Goal: Task Accomplishment & Management: Use online tool/utility

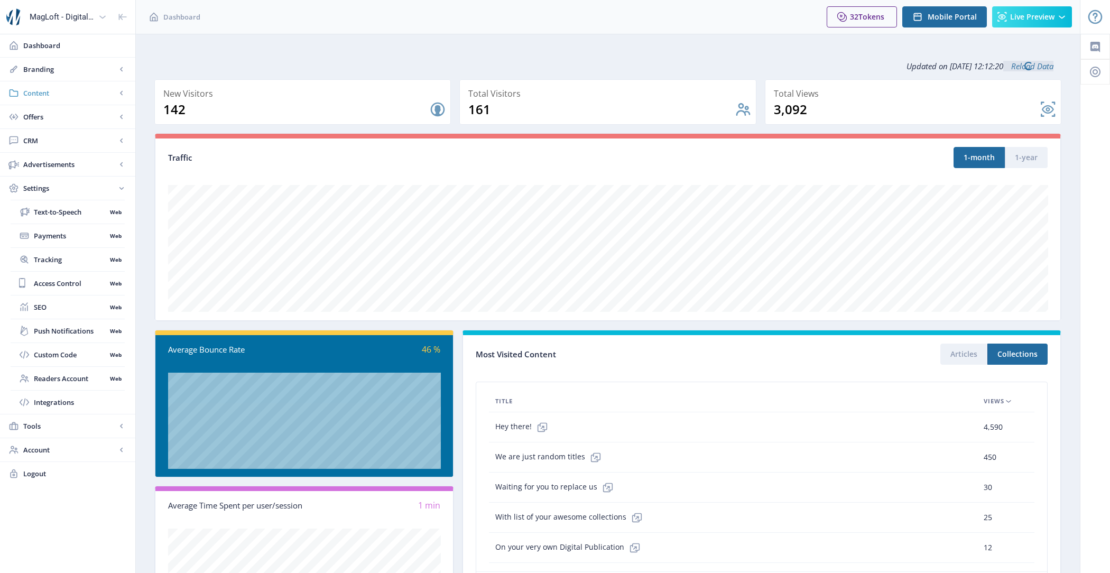
click at [51, 90] on span "Content" at bounding box center [69, 93] width 93 height 11
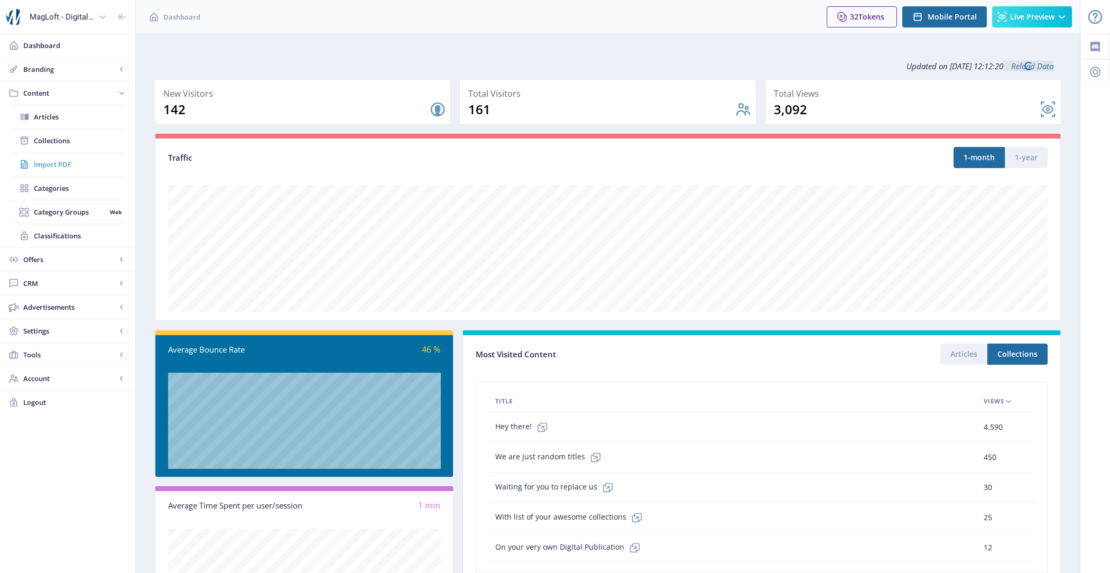
click at [75, 168] on span "Import PDF" at bounding box center [79, 164] width 91 height 11
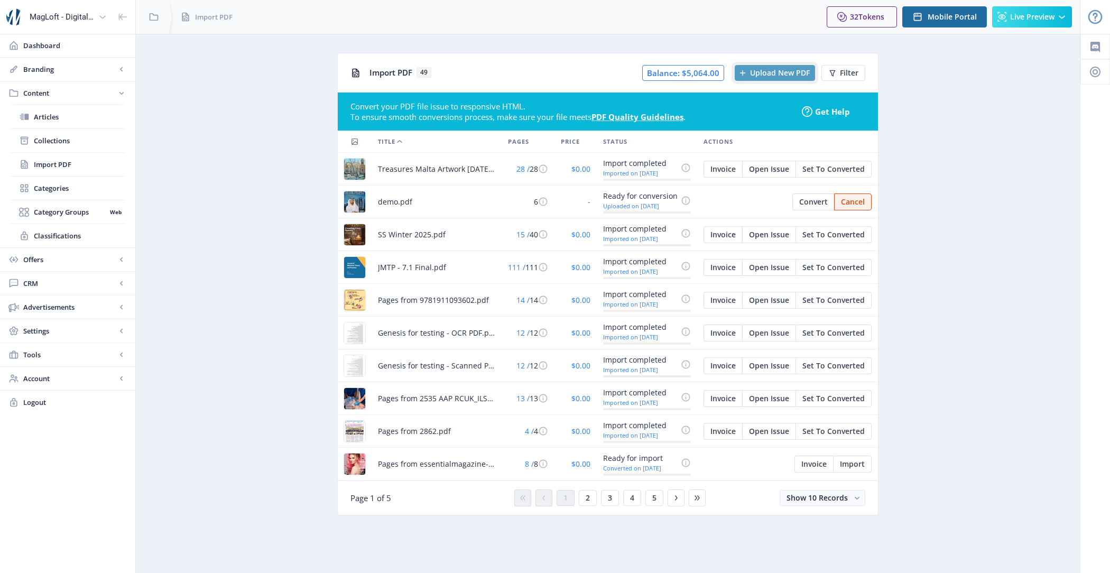
click at [765, 71] on span "Upload New PDF" at bounding box center [780, 73] width 60 height 8
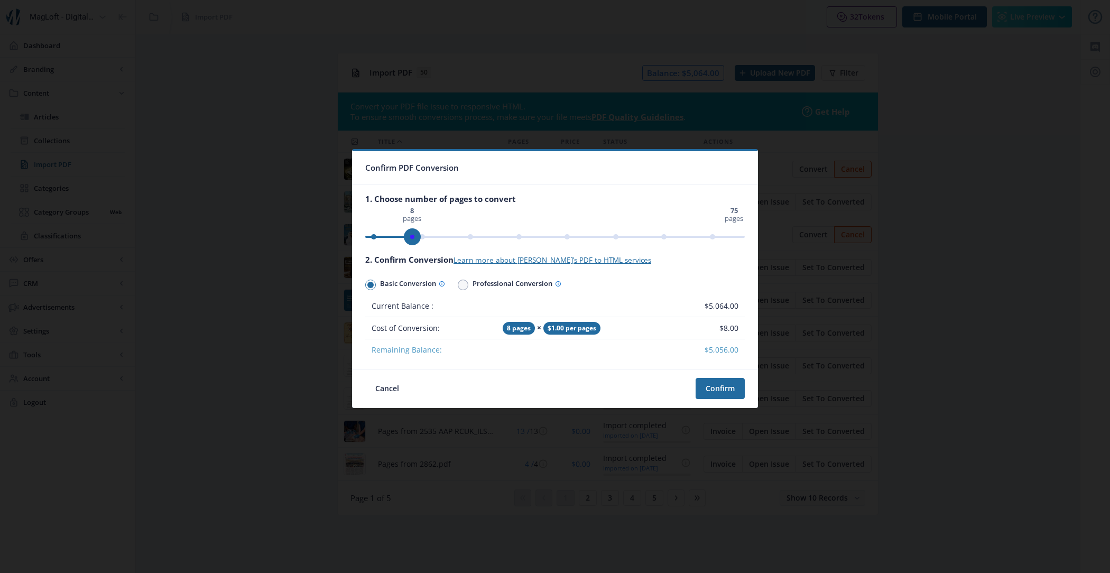
drag, startPoint x: 736, startPoint y: 239, endPoint x: 413, endPoint y: 229, distance: 323.6
click at [413, 229] on span "ngx-slider" at bounding box center [412, 236] width 17 height 17
click at [408, 236] on ngx-slider "0 pages 75 pages 8 pages" at bounding box center [554, 237] width 379 height 2
drag, startPoint x: 411, startPoint y: 230, endPoint x: 419, endPoint y: 229, distance: 8.0
click at [420, 229] on span "ngx-slider" at bounding box center [422, 236] width 17 height 17
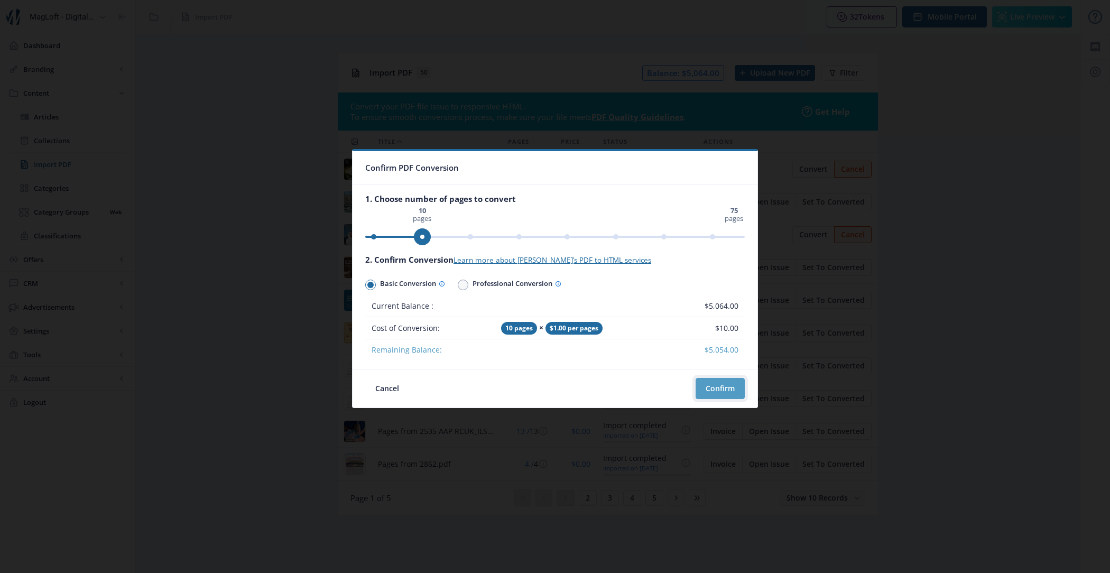
click at [709, 392] on button "Confirm" at bounding box center [719, 388] width 49 height 21
